Goal: Information Seeking & Learning: Learn about a topic

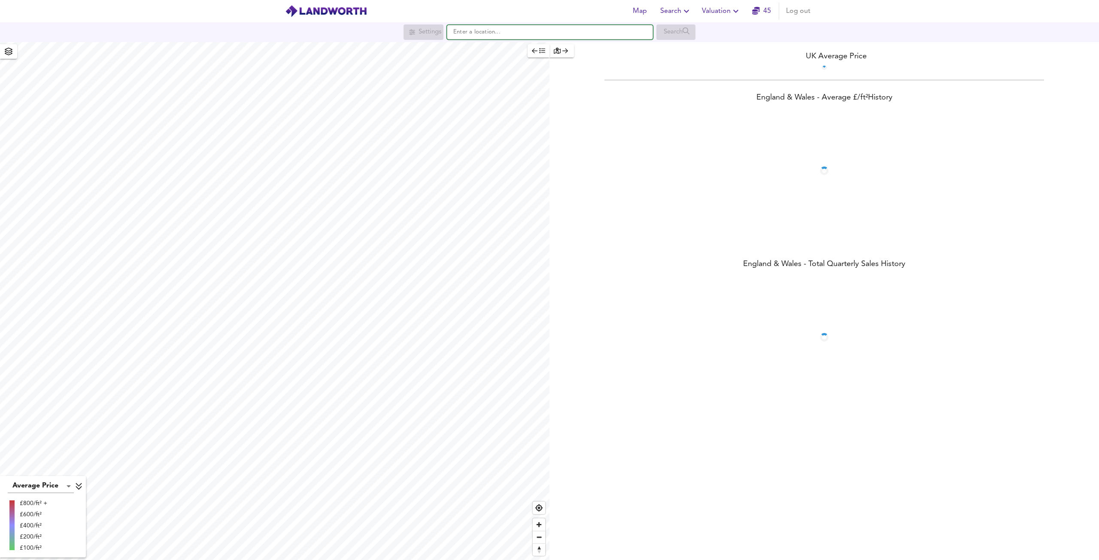
click at [478, 31] on input "text" at bounding box center [550, 32] width 206 height 15
paste input "[GEOGRAPHIC_DATA], [GEOGRAPHIC_DATA]"
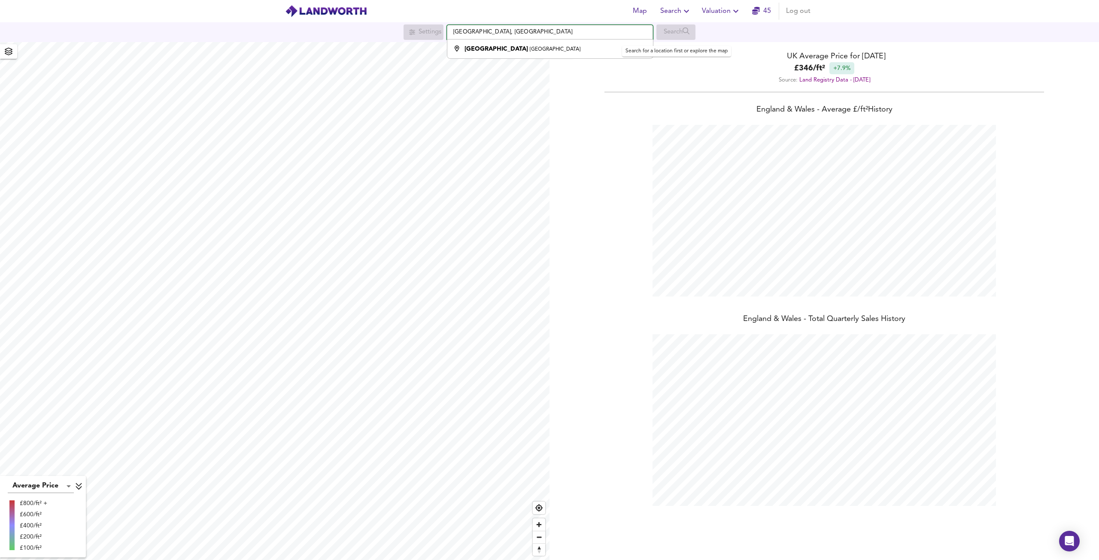
scroll to position [560, 1099]
click at [578, 45] on div "[GEOGRAPHIC_DATA]" at bounding box center [547, 49] width 197 height 9
type input "[GEOGRAPHIC_DATA], [GEOGRAPHIC_DATA]"
checkbox input "false"
checkbox input "true"
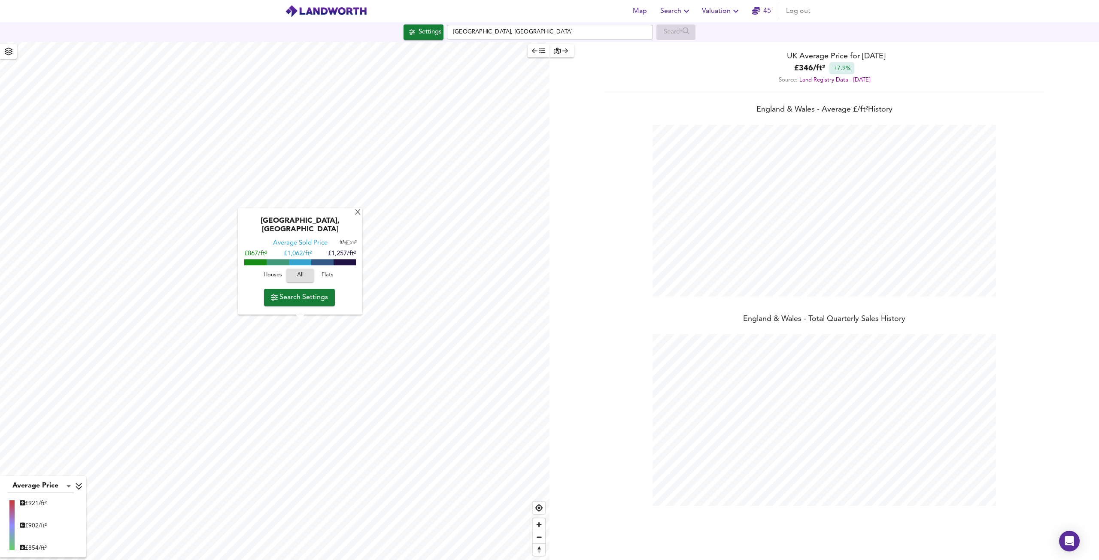
click at [317, 300] on span "Search Settings" at bounding box center [299, 297] width 57 height 12
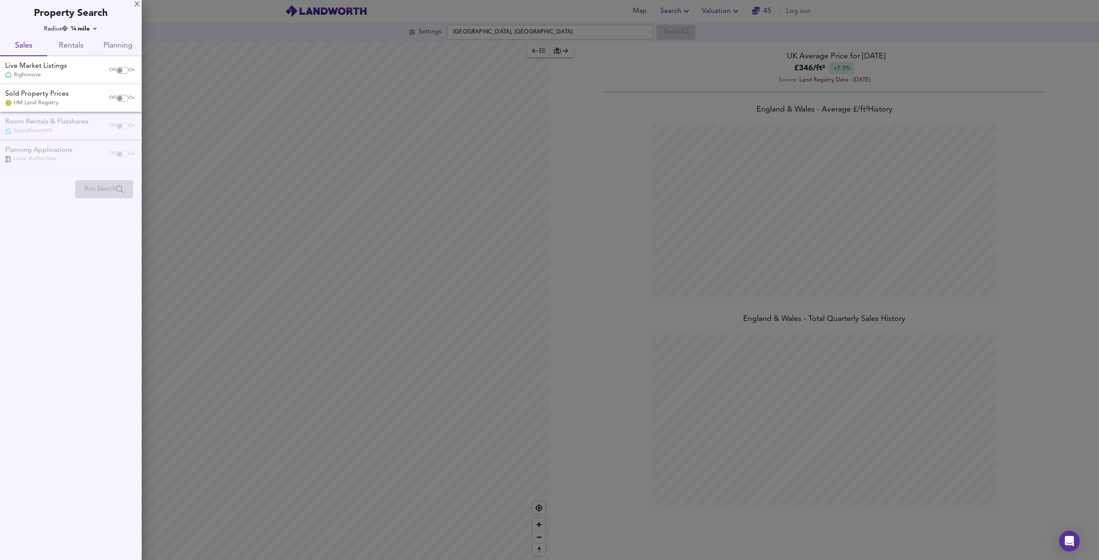
click at [119, 70] on input "checkbox" at bounding box center [119, 70] width 21 height 7
checkbox input "true"
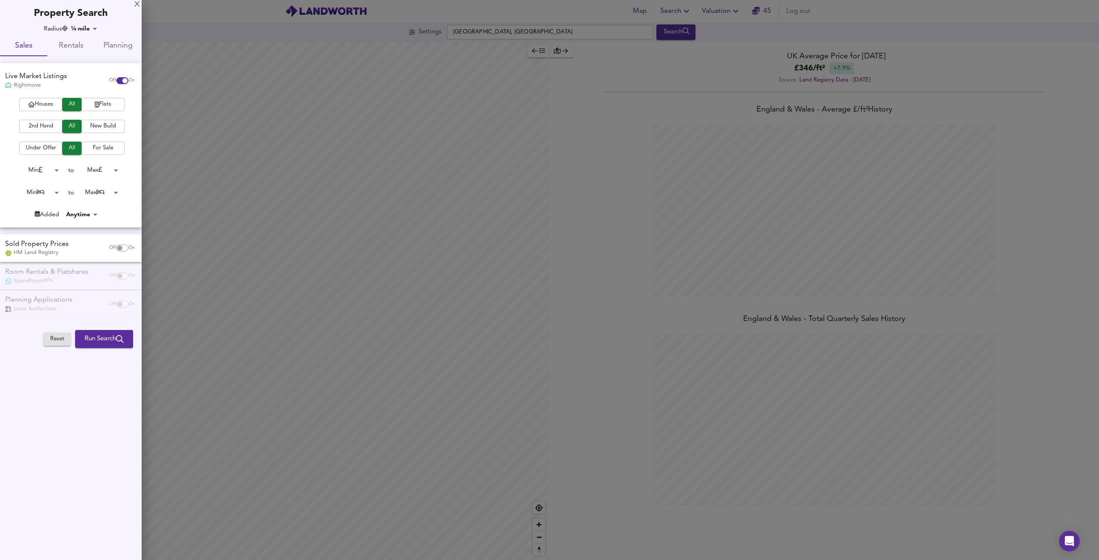
drag, startPoint x: 120, startPoint y: 250, endPoint x: 116, endPoint y: 244, distance: 7.4
click at [120, 250] on input "checkbox" at bounding box center [119, 248] width 21 height 7
checkbox input "true"
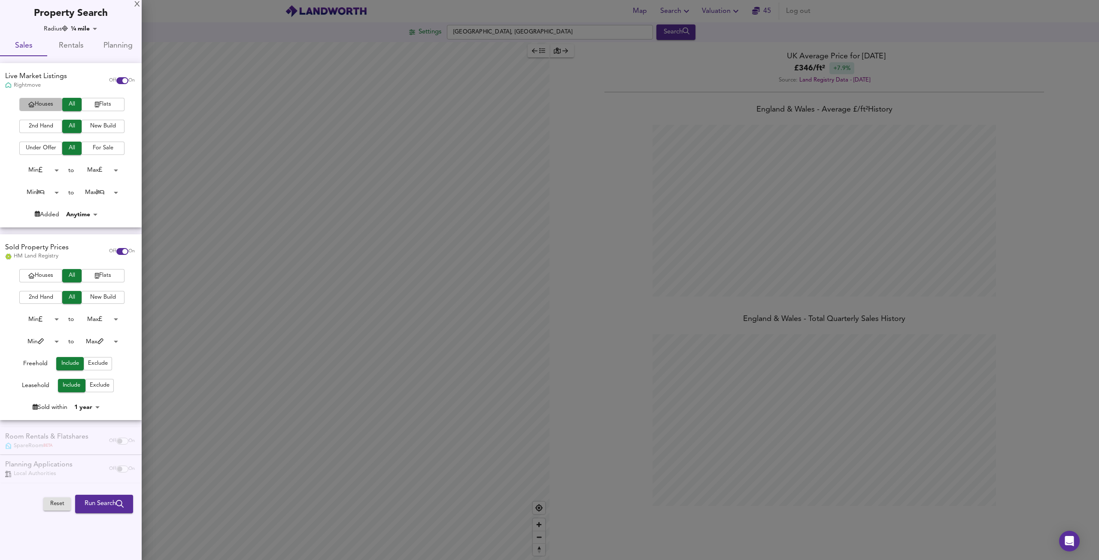
click at [40, 104] on span "Houses" at bounding box center [41, 105] width 34 height 10
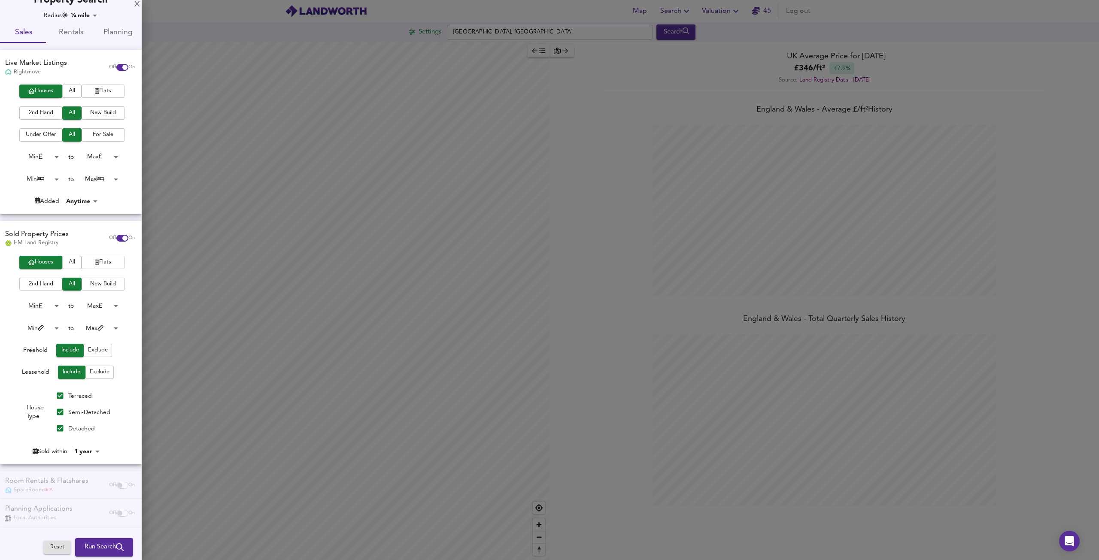
scroll to position [14, 0]
click at [96, 450] on body "Map Search Valuation 45 Log out Settings [GEOGRAPHIC_DATA] Search Average Price…" at bounding box center [549, 280] width 1099 height 560
click at [92, 459] on li "4 years" at bounding box center [91, 461] width 39 height 14
type input "48"
click at [92, 542] on span "Run Search" at bounding box center [104, 547] width 39 height 11
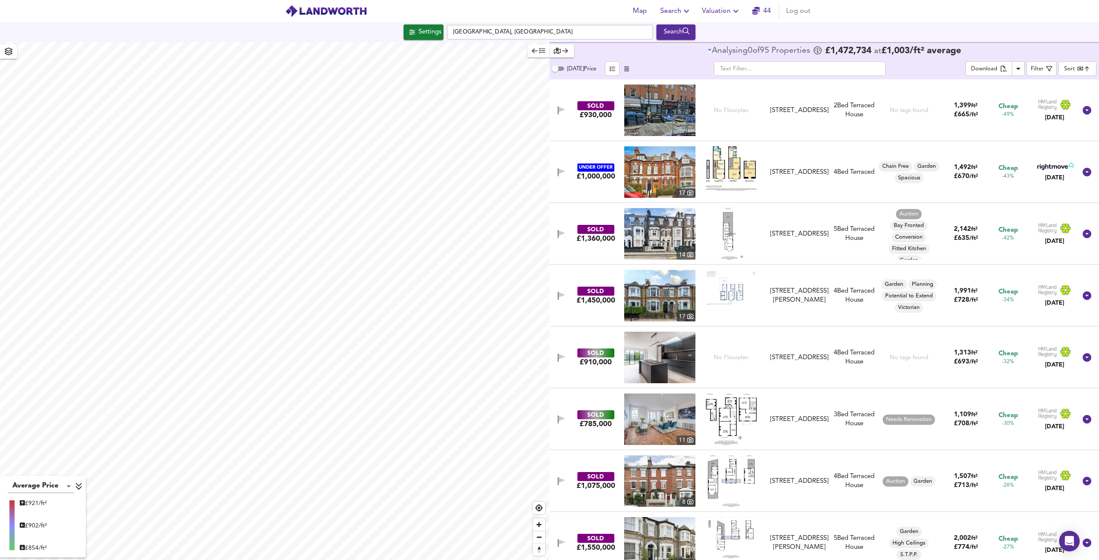
click at [1085, 66] on body "Map Search Valuation 44 Log out Settings [GEOGRAPHIC_DATA] Search Average Price…" at bounding box center [549, 280] width 1099 height 560
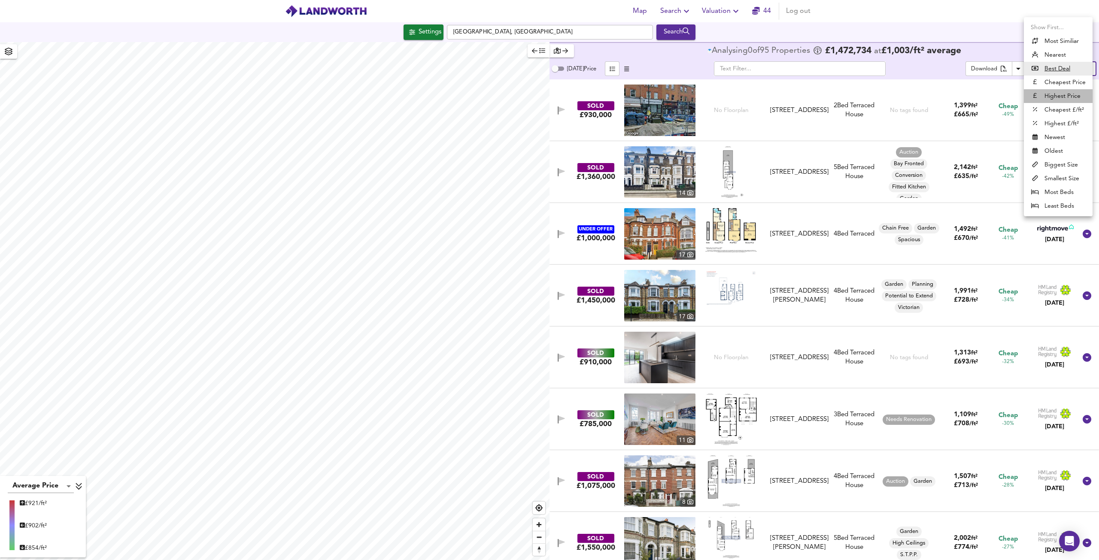
click at [1063, 97] on li "Highest Price" at bounding box center [1058, 96] width 69 height 14
type input "expensive"
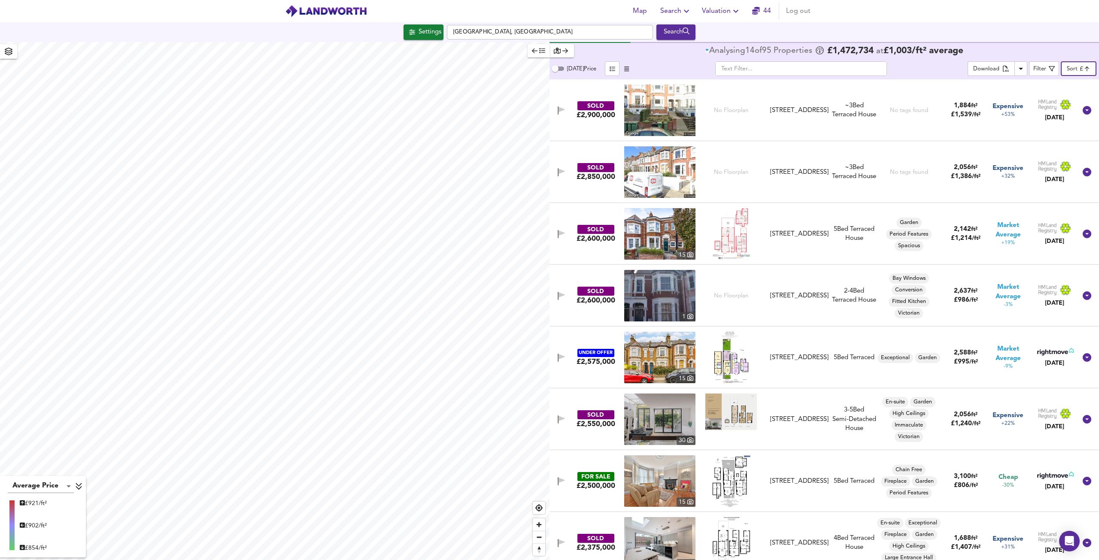
click at [642, 230] on img at bounding box center [659, 233] width 71 height 51
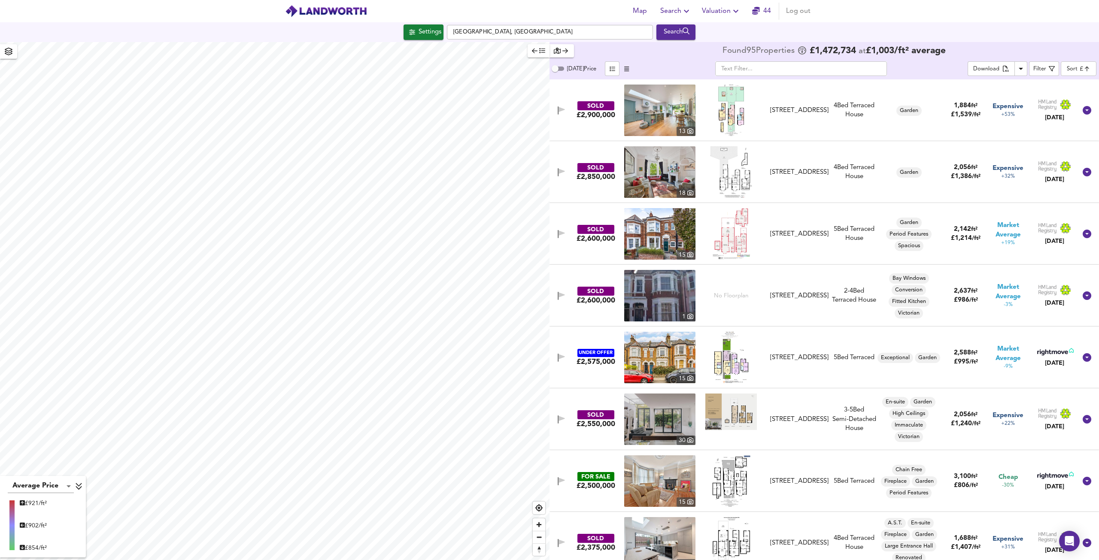
click at [660, 161] on img at bounding box center [659, 171] width 71 height 51
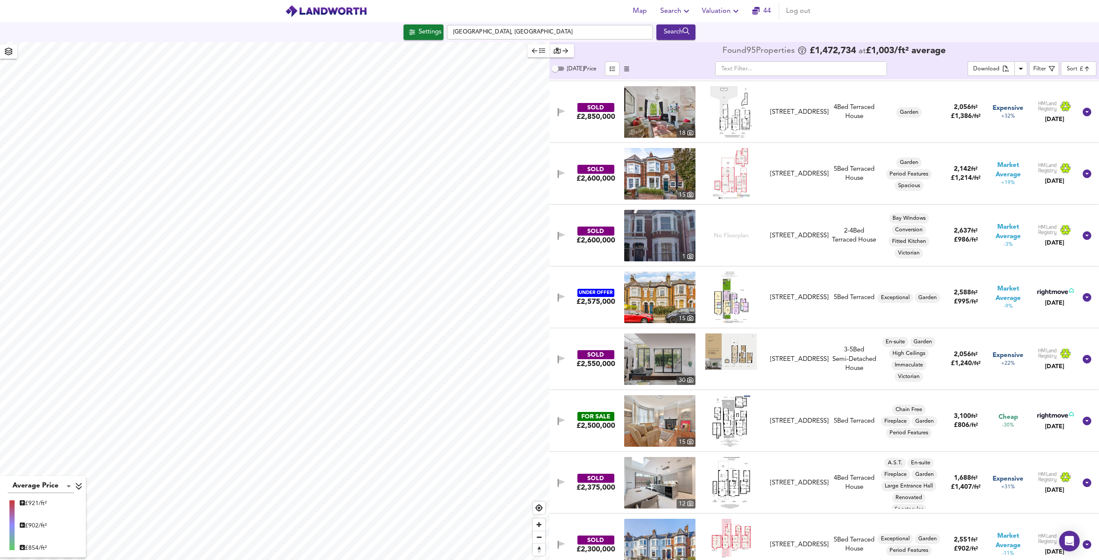
scroll to position [86, 0]
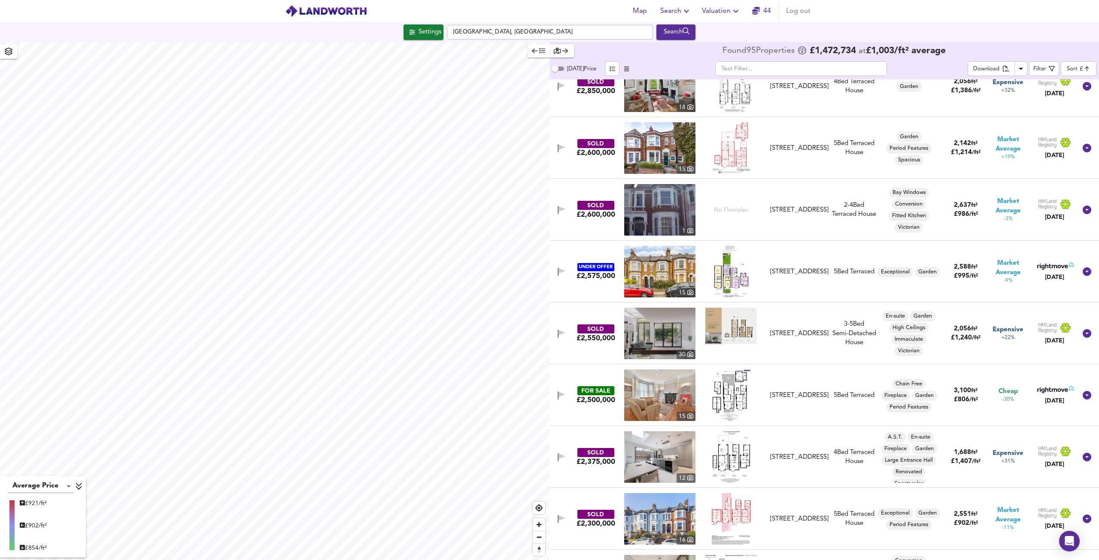
click at [652, 269] on img at bounding box center [659, 271] width 71 height 51
